Goal: Transaction & Acquisition: Subscribe to service/newsletter

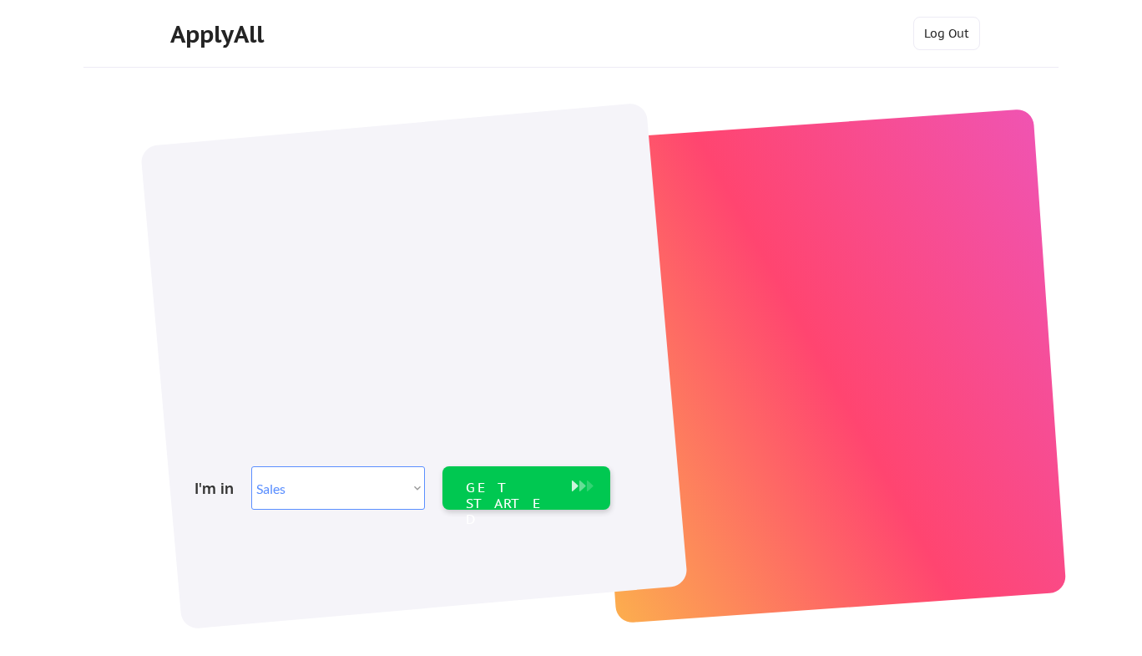
select select ""sales0""
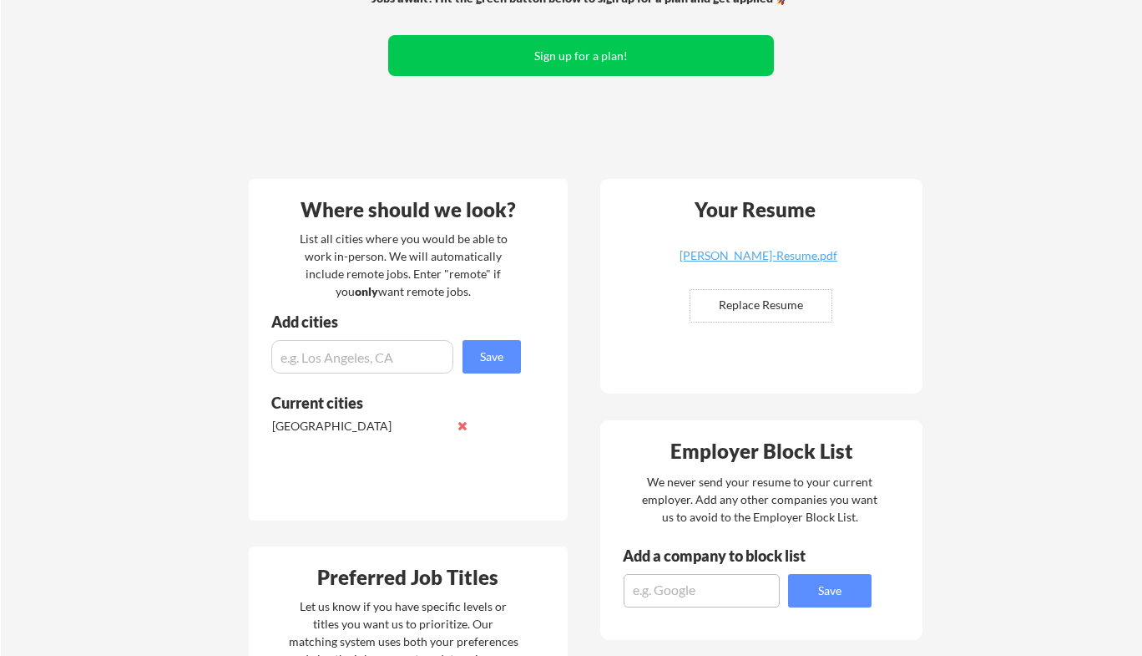
scroll to position [195, 0]
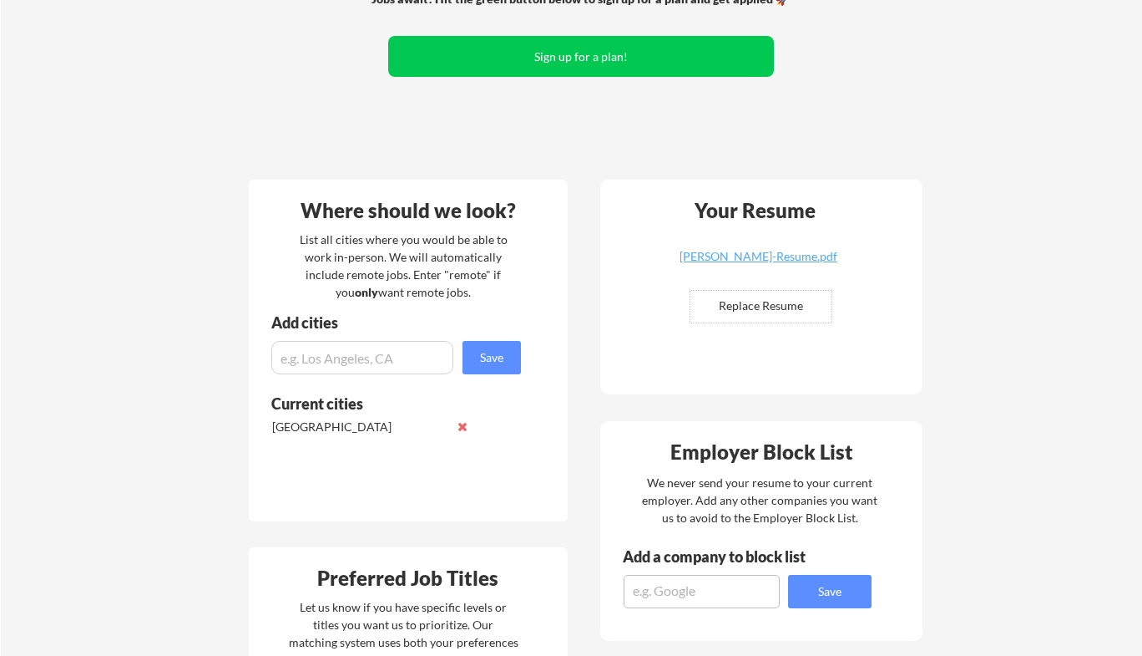
click at [389, 354] on input "input" at bounding box center [362, 357] width 182 height 33
type input "s"
click at [780, 299] on input "file" at bounding box center [761, 307] width 141 height 32
type input "C:\fakepath\Jocelyn-Brockland-Account-Executive.pdf"
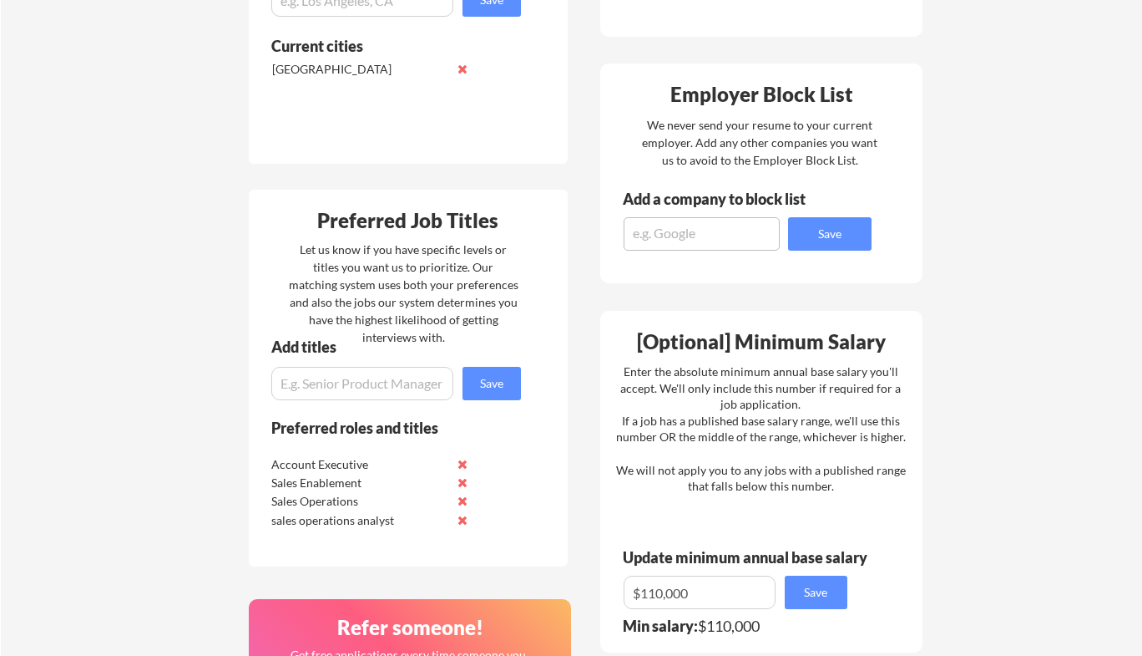
scroll to position [552, 0]
click at [465, 519] on button at bounding box center [463, 520] width 13 height 13
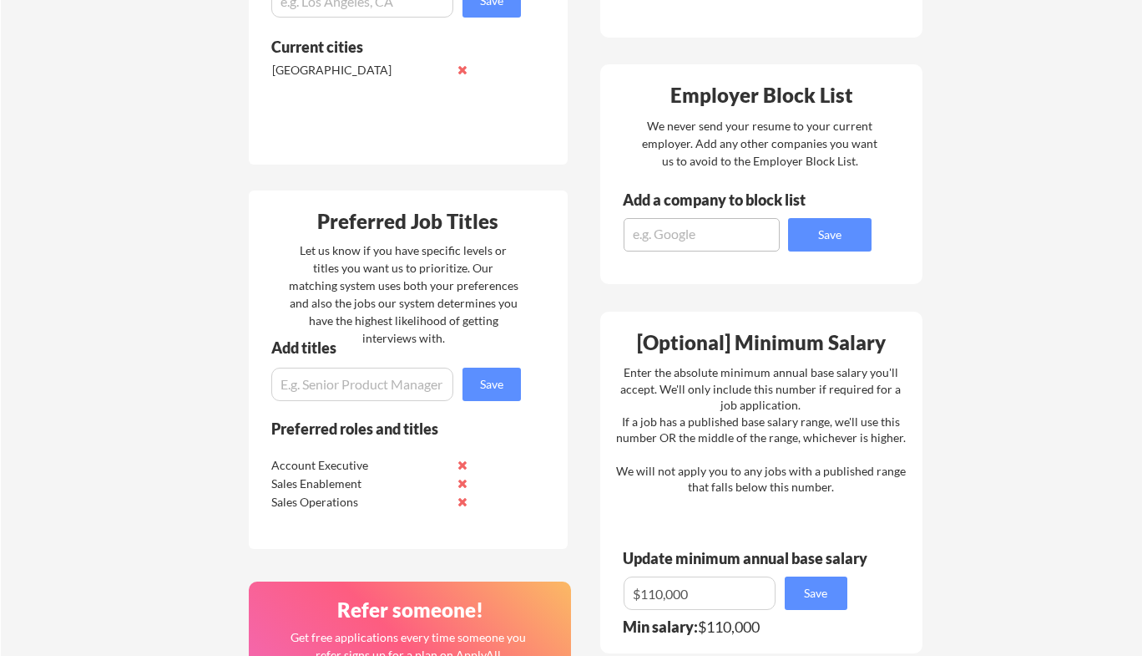
click at [464, 502] on button at bounding box center [463, 501] width 13 height 13
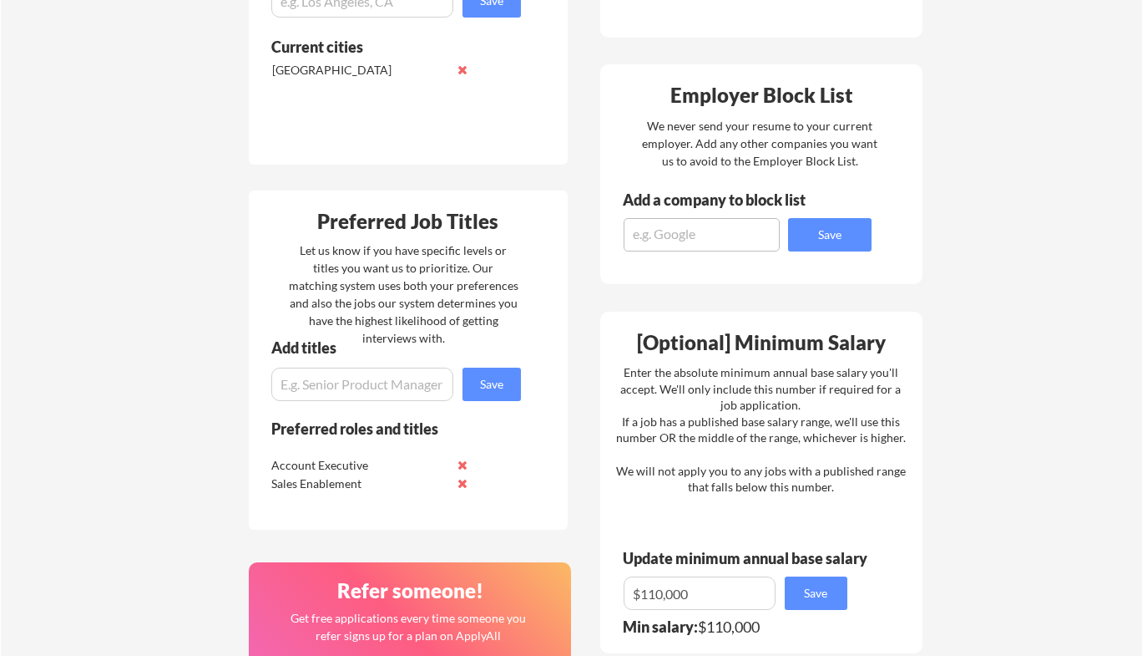
click at [463, 483] on button at bounding box center [463, 483] width 13 height 13
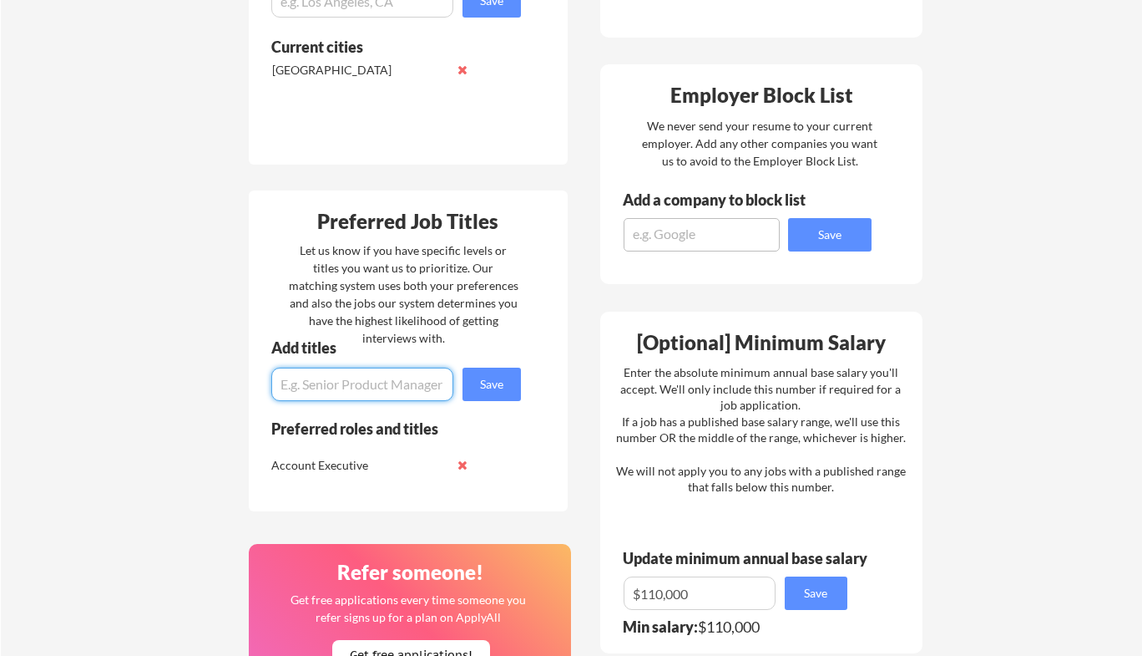
click at [347, 385] on input "input" at bounding box center [362, 383] width 182 height 33
type input "Business Development Representative"
click at [493, 389] on button "Save" at bounding box center [492, 383] width 58 height 33
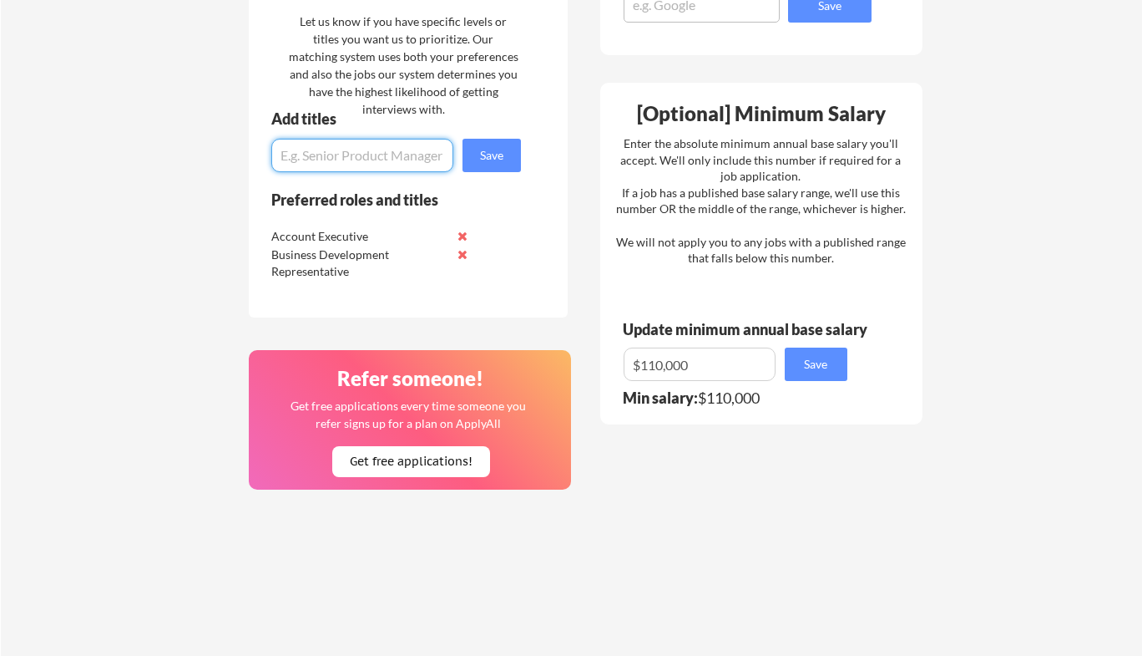
scroll to position [780, 0]
click at [655, 362] on input "input" at bounding box center [700, 364] width 152 height 33
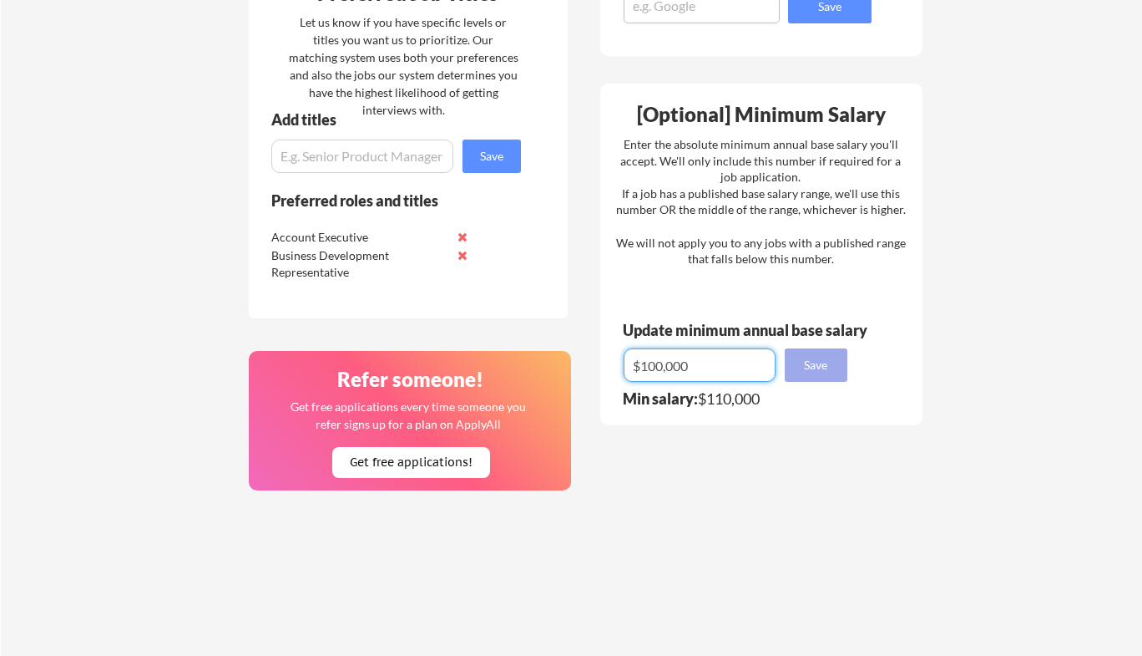
type input "$100,000"
click at [815, 365] on button "Save" at bounding box center [816, 364] width 63 height 33
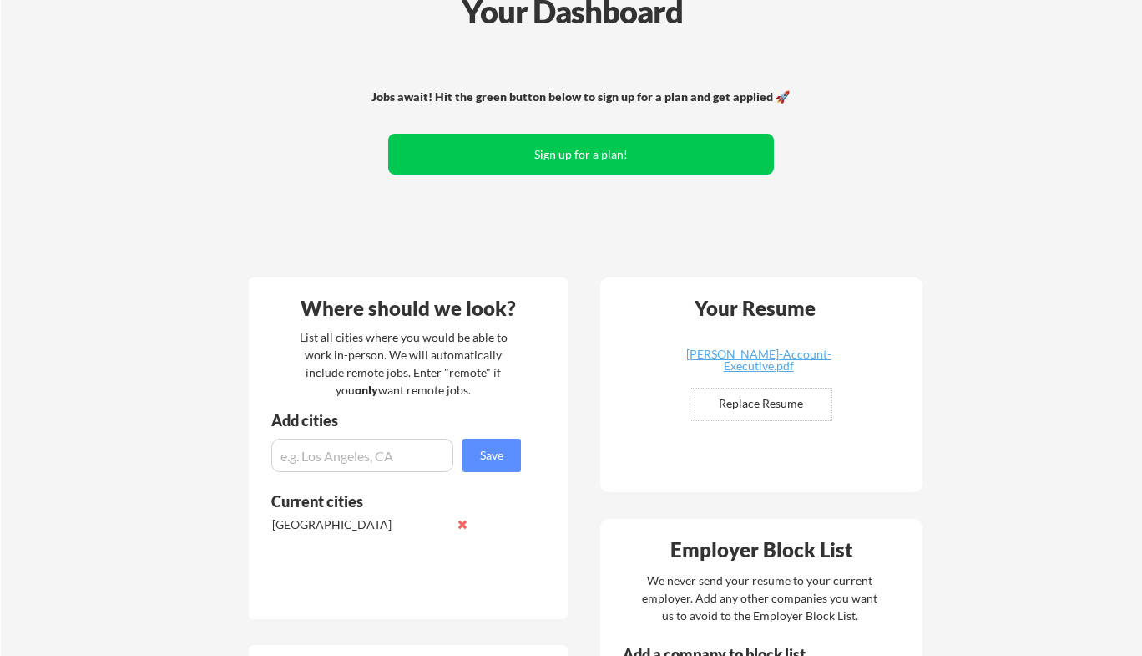
scroll to position [0, 0]
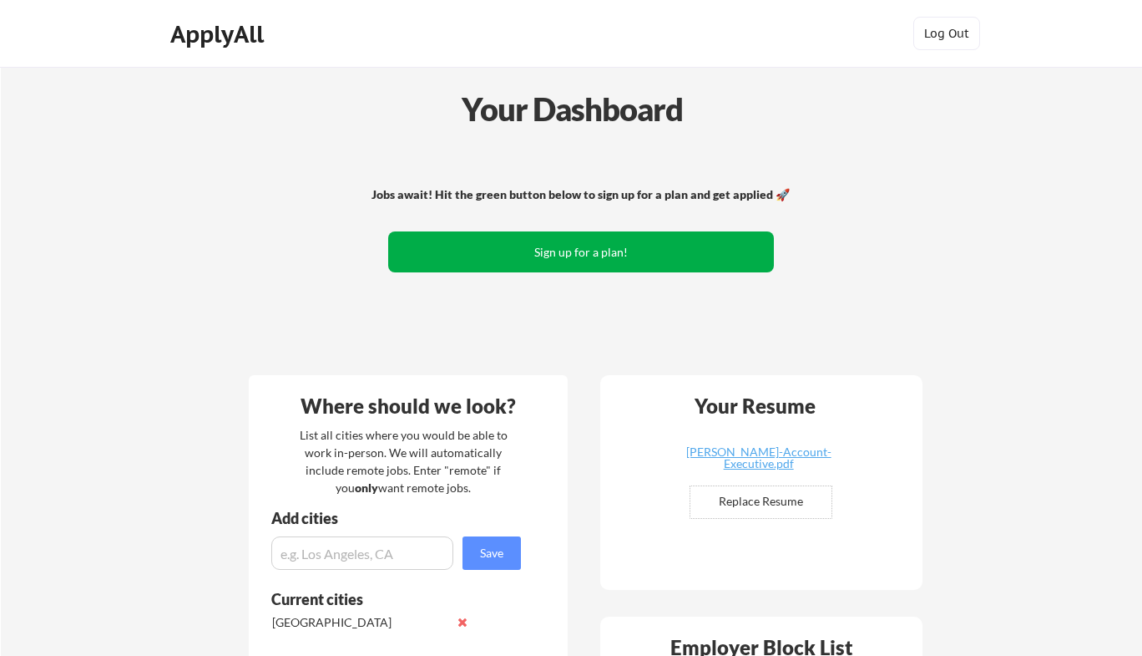
click at [546, 261] on button "Sign up for a plan!" at bounding box center [581, 251] width 386 height 41
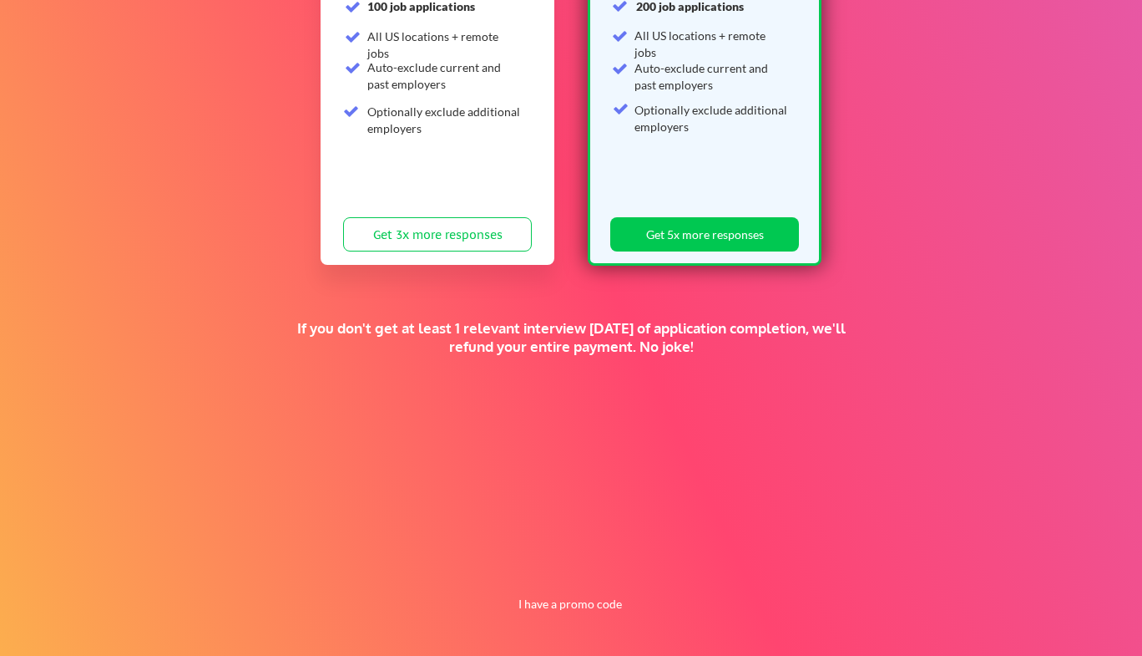
scroll to position [324, 0]
click at [570, 602] on button "I have a promo code" at bounding box center [570, 603] width 123 height 20
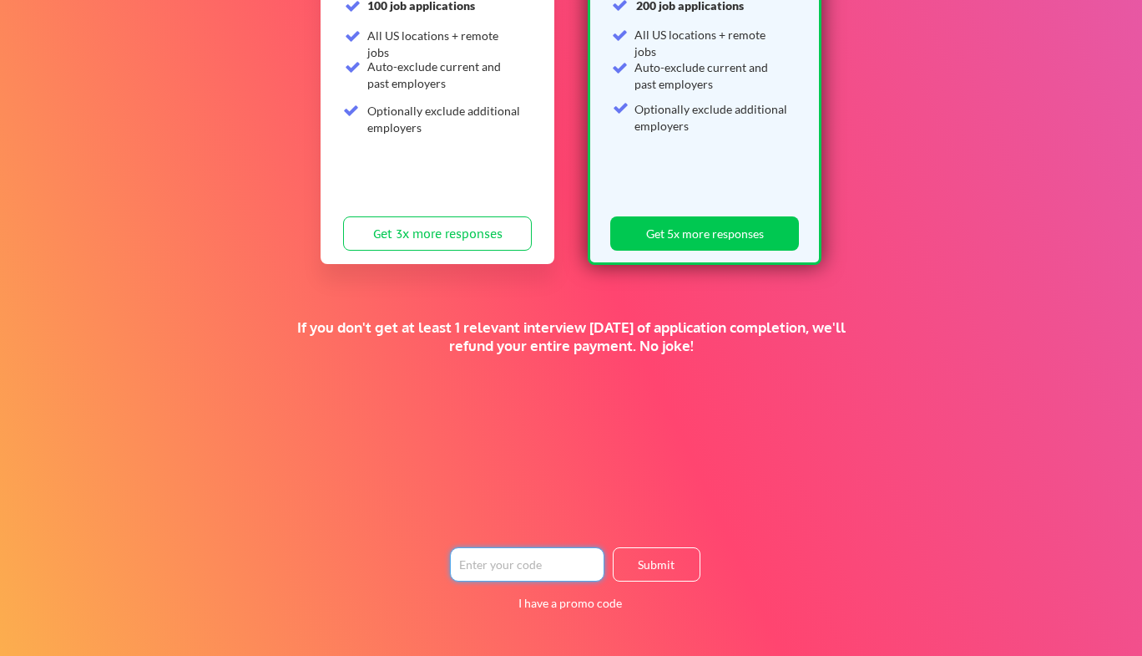
click at [547, 564] on input "input" at bounding box center [527, 564] width 155 height 34
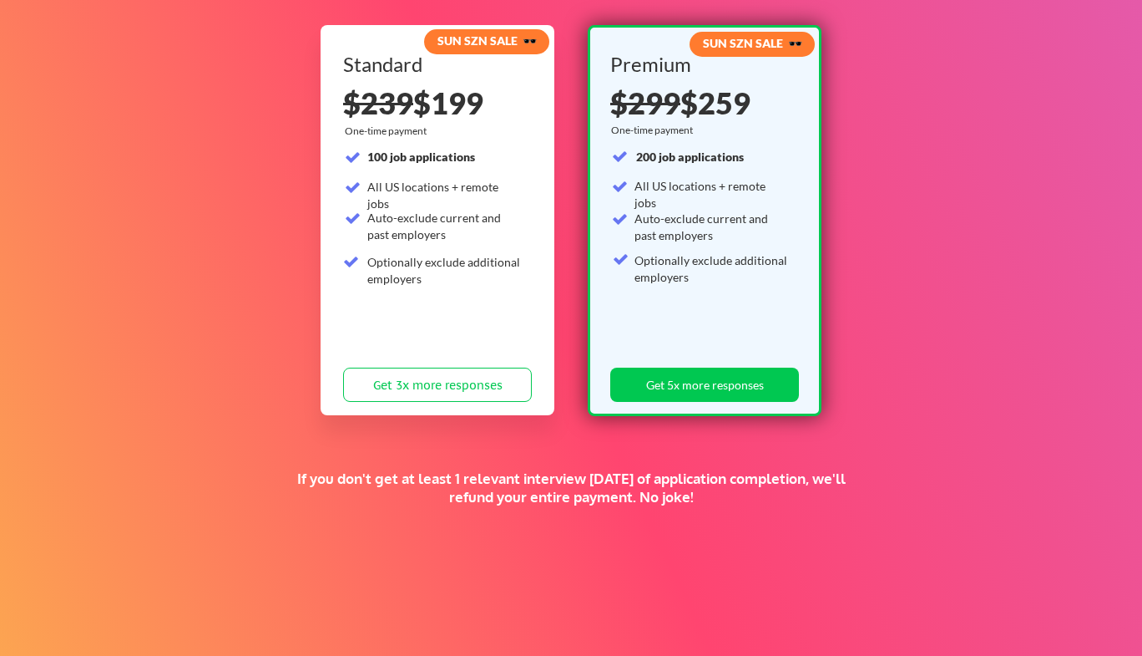
scroll to position [0, 0]
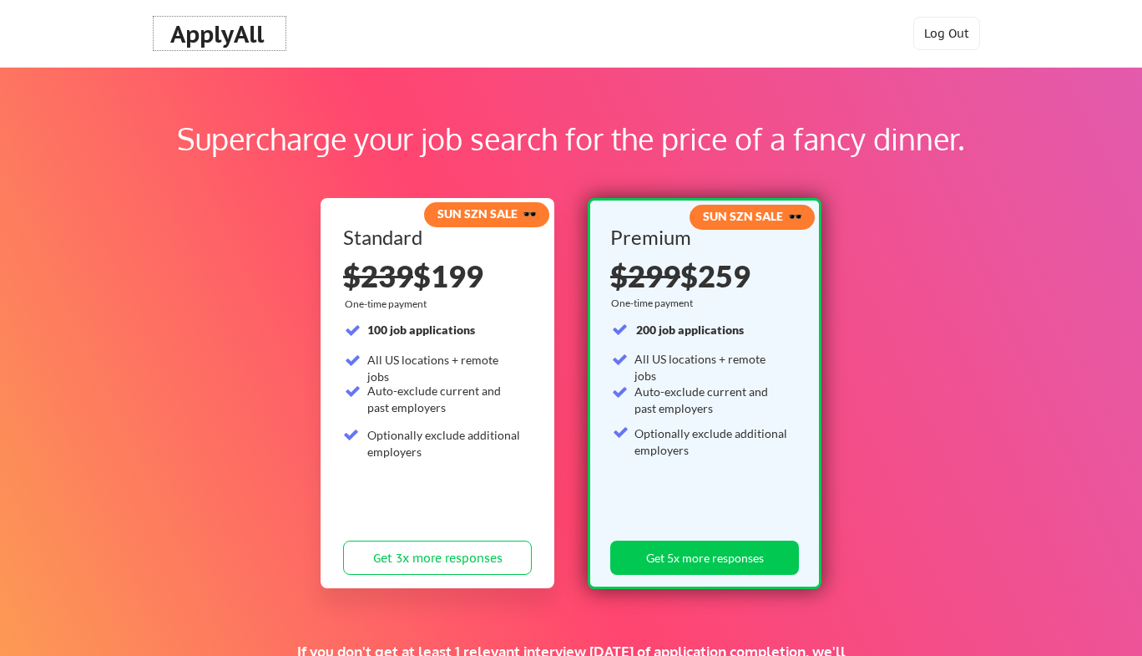
click at [184, 32] on div "ApplyAll" at bounding box center [219, 34] width 99 height 28
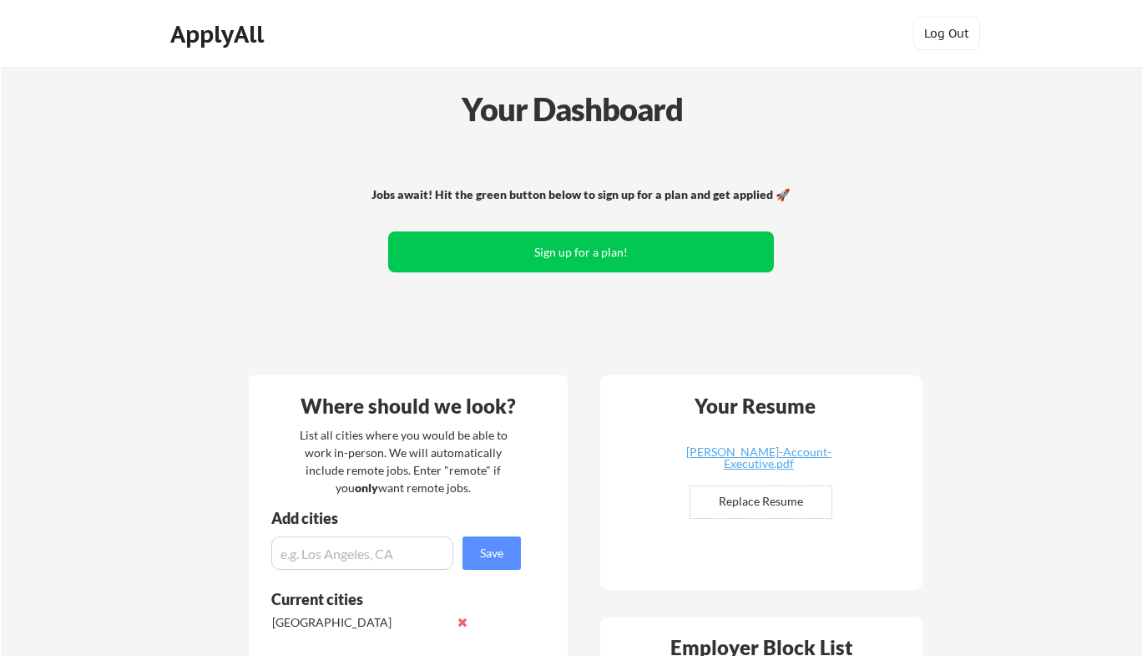
click at [261, 197] on div "Jobs await! Hit the green button below to sign up for a plan and get applied 🚀 …" at bounding box center [582, 254] width 674 height 218
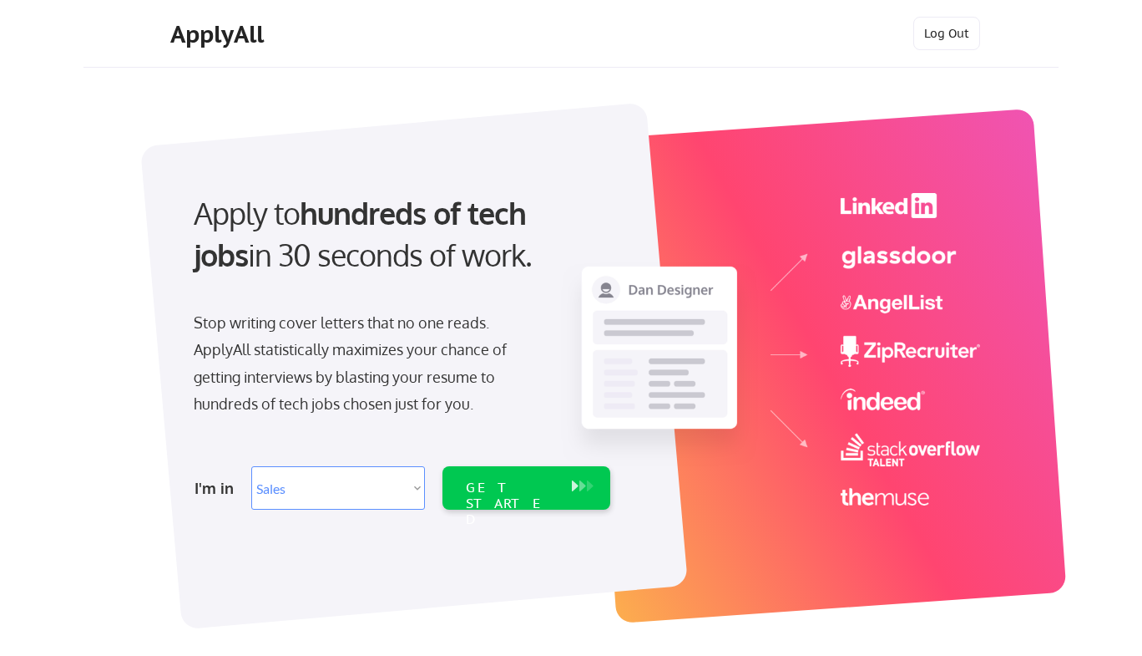
select select ""sales0""
